Goal: Check status: Check status

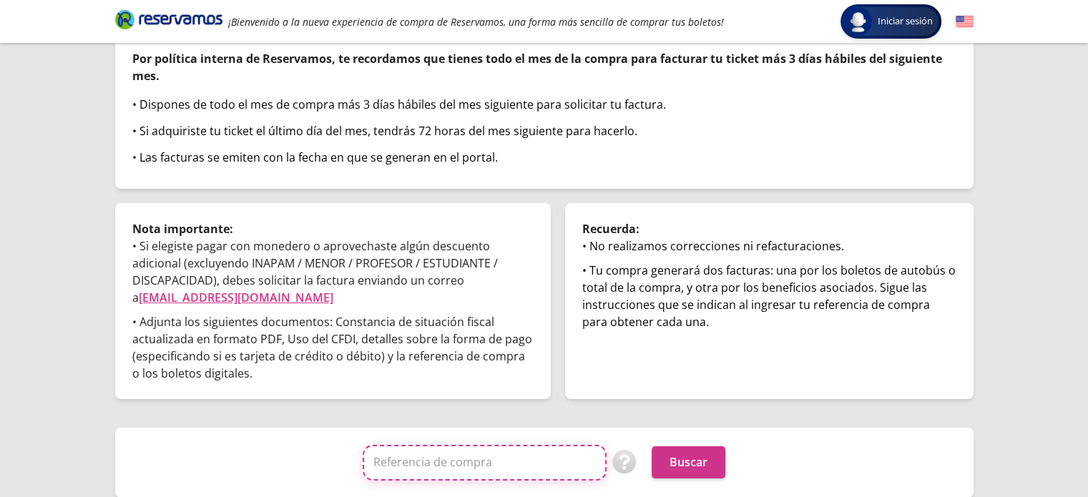
click at [540, 457] on input "Referencia de compra" at bounding box center [485, 463] width 244 height 36
paste input "OOvrajBRizo"
type input "OOvrajBRizo"
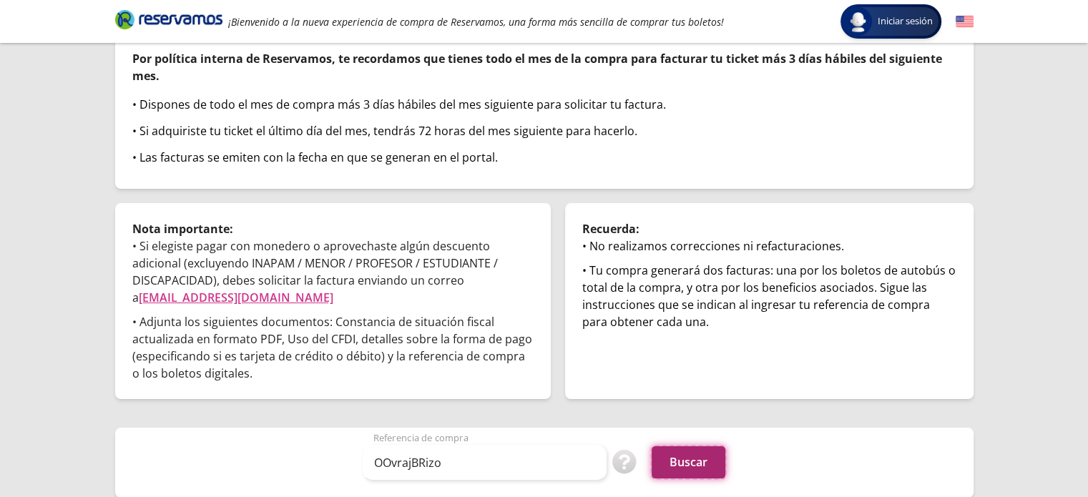
click at [686, 463] on button "Buscar" at bounding box center [689, 463] width 74 height 32
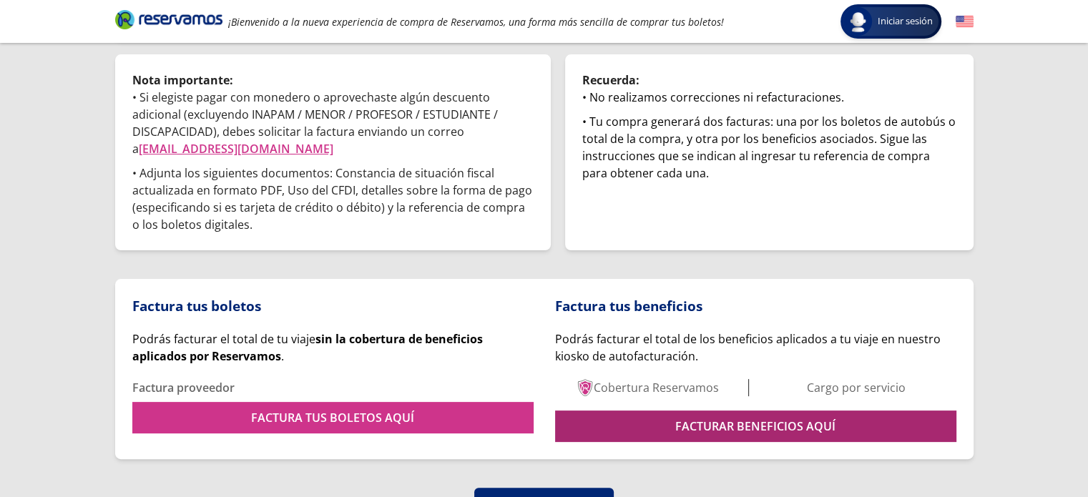
scroll to position [286, 0]
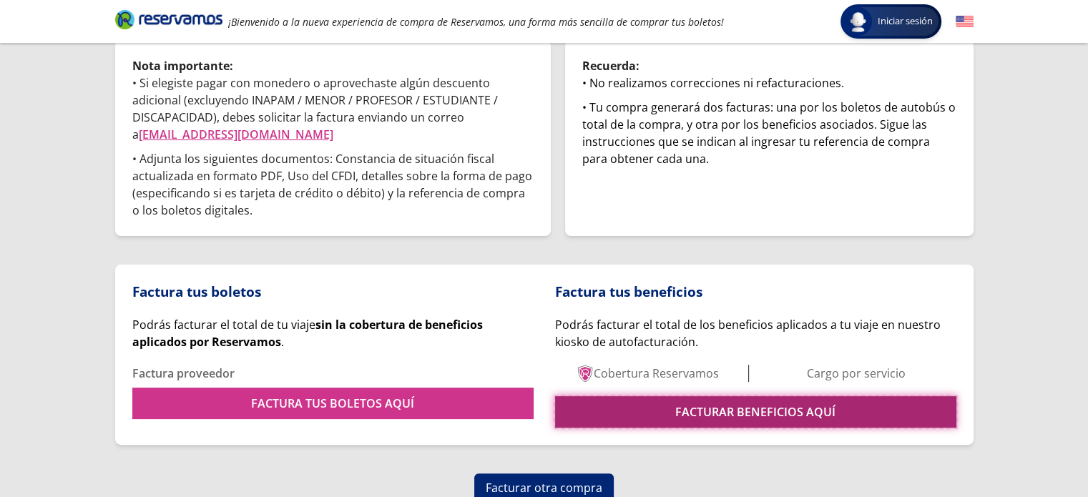
click at [773, 407] on link "FACTURAR BENEFICIOS AQUÍ" at bounding box center [755, 411] width 401 height 31
